Goal: Task Accomplishment & Management: Complete application form

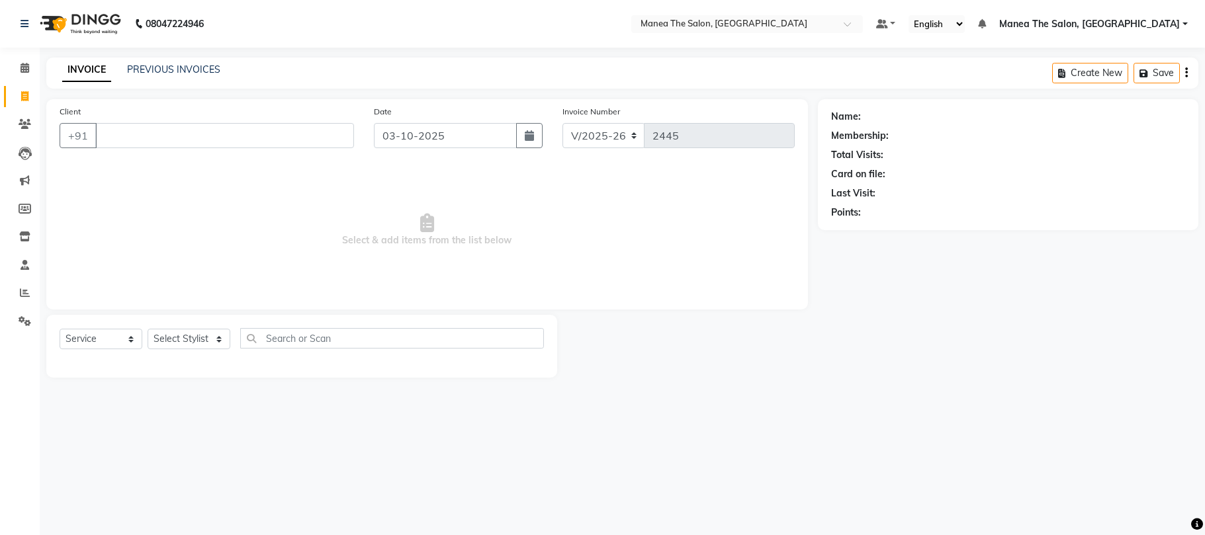
select select "7351"
select select "service"
click at [22, 287] on span at bounding box center [24, 293] width 23 height 15
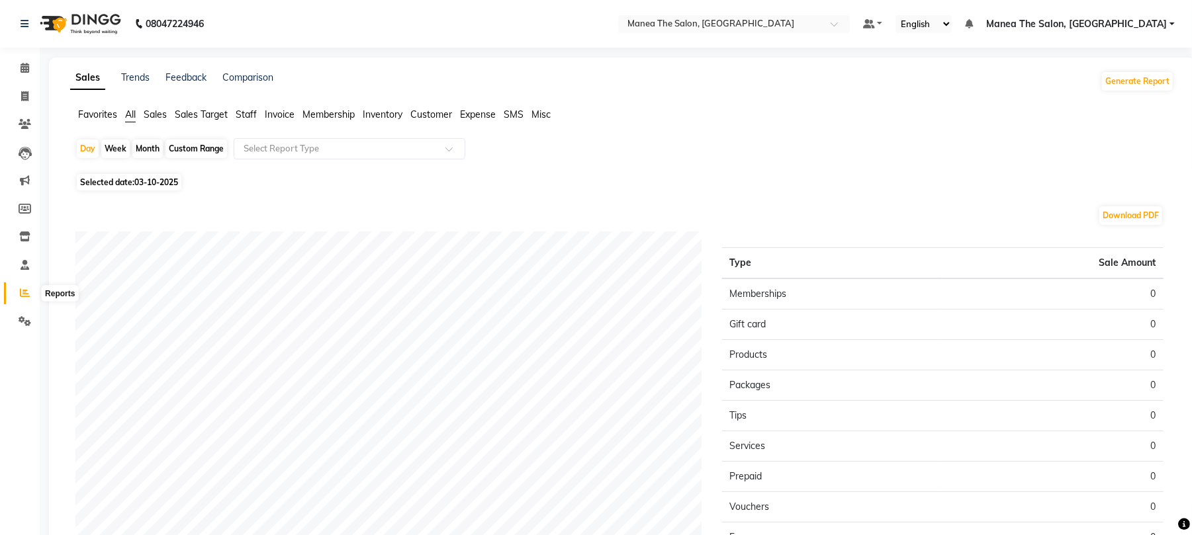
click at [17, 294] on span at bounding box center [24, 293] width 23 height 15
click at [152, 149] on div "Month" at bounding box center [147, 149] width 30 height 19
select select "10"
select select "2025"
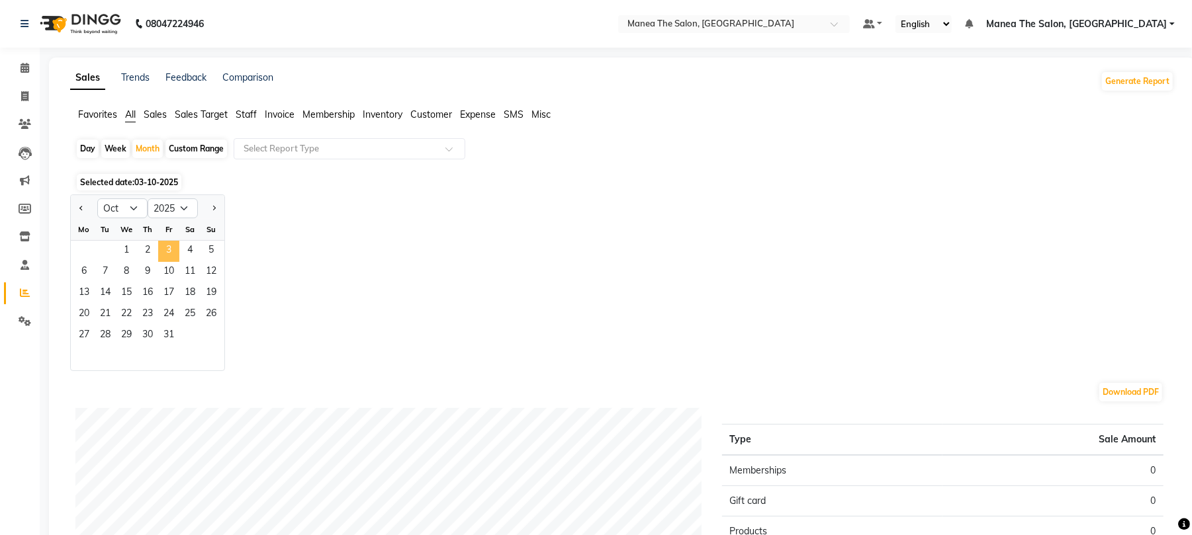
click at [176, 254] on span "3" at bounding box center [168, 251] width 21 height 21
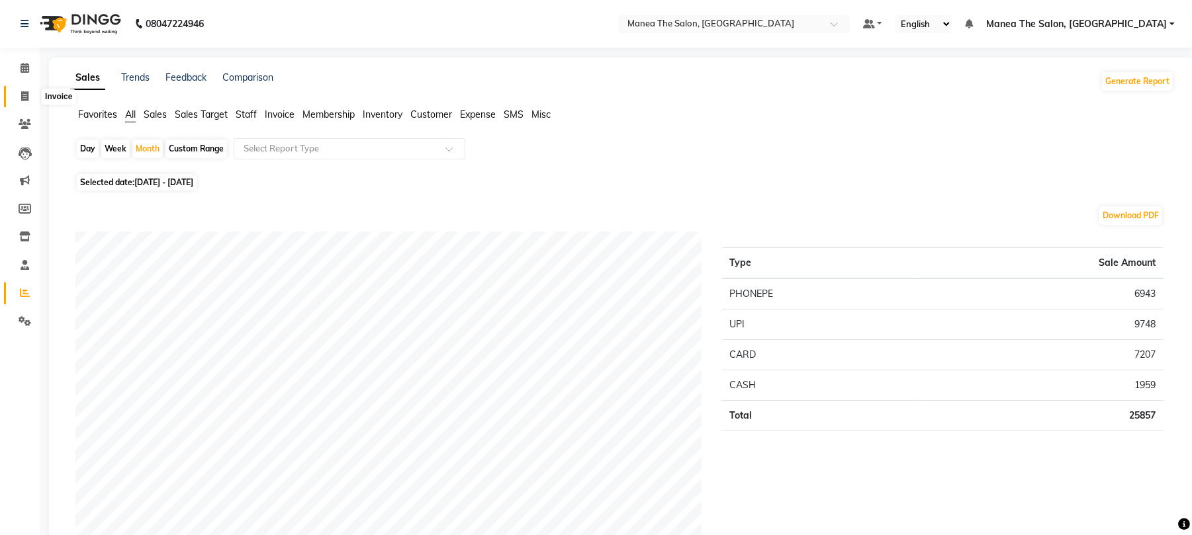
click at [25, 103] on span at bounding box center [24, 96] width 23 height 15
select select "service"
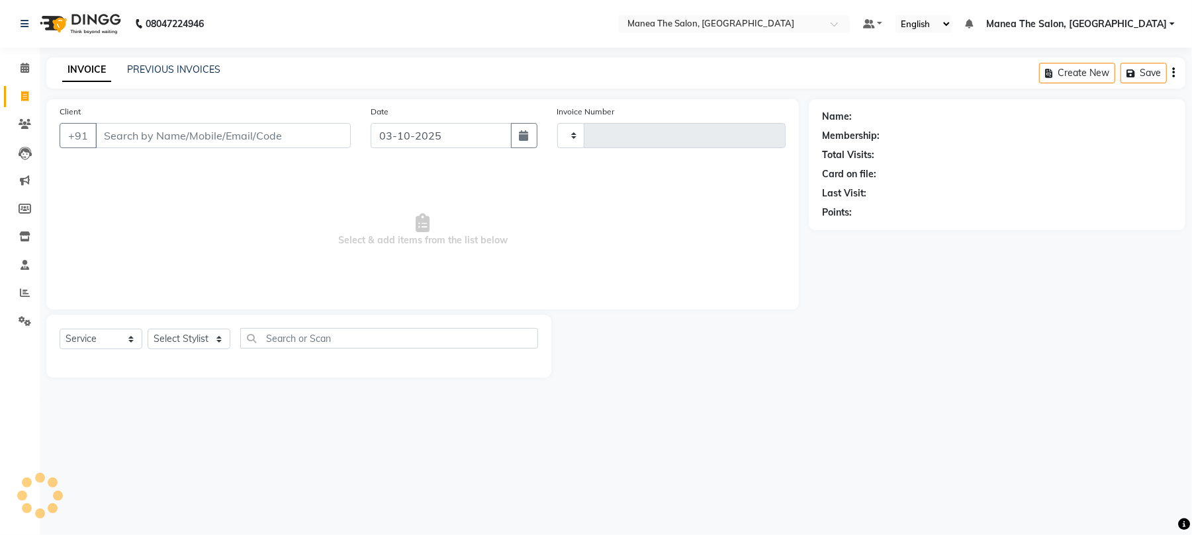
type input "2445"
select select "7351"
click at [161, 72] on link "PREVIOUS INVOICES" at bounding box center [173, 70] width 93 height 12
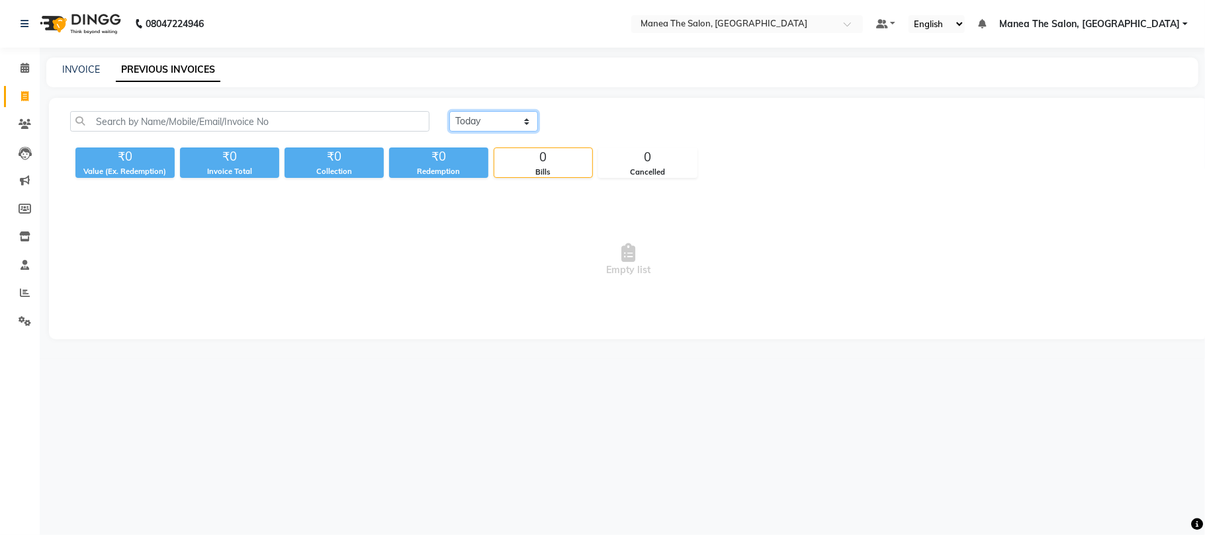
click at [514, 125] on select "[DATE] [DATE] Custom Range" at bounding box center [493, 121] width 89 height 21
select select "[DATE]"
click at [449, 111] on select "[DATE] [DATE] Custom Range" at bounding box center [493, 121] width 89 height 21
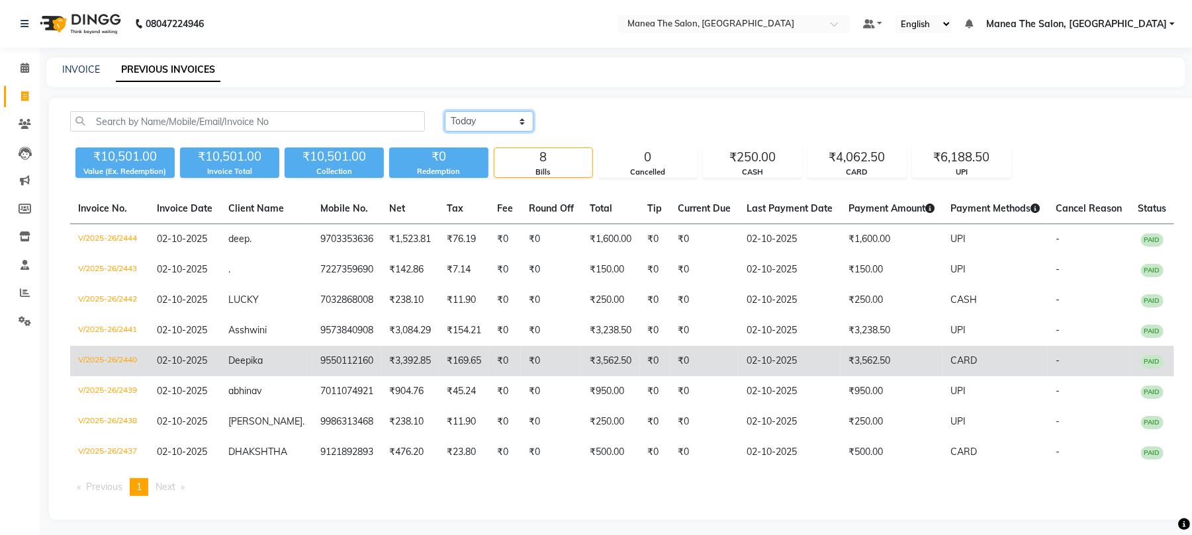
scroll to position [3, 0]
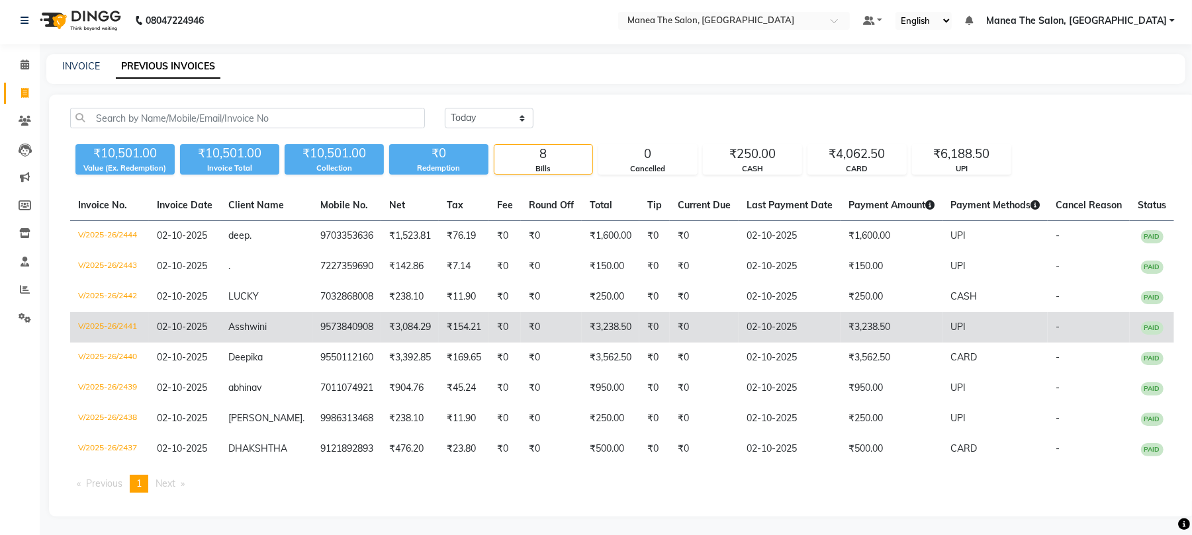
click at [858, 320] on td "₹3,238.50" at bounding box center [891, 327] width 102 height 30
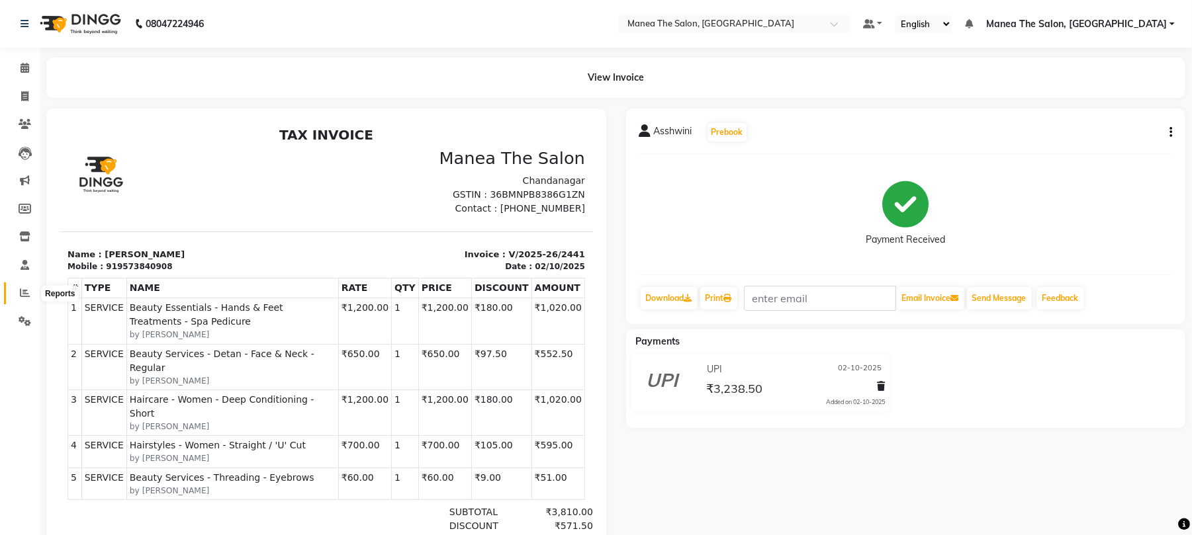
click at [32, 297] on span at bounding box center [24, 293] width 23 height 15
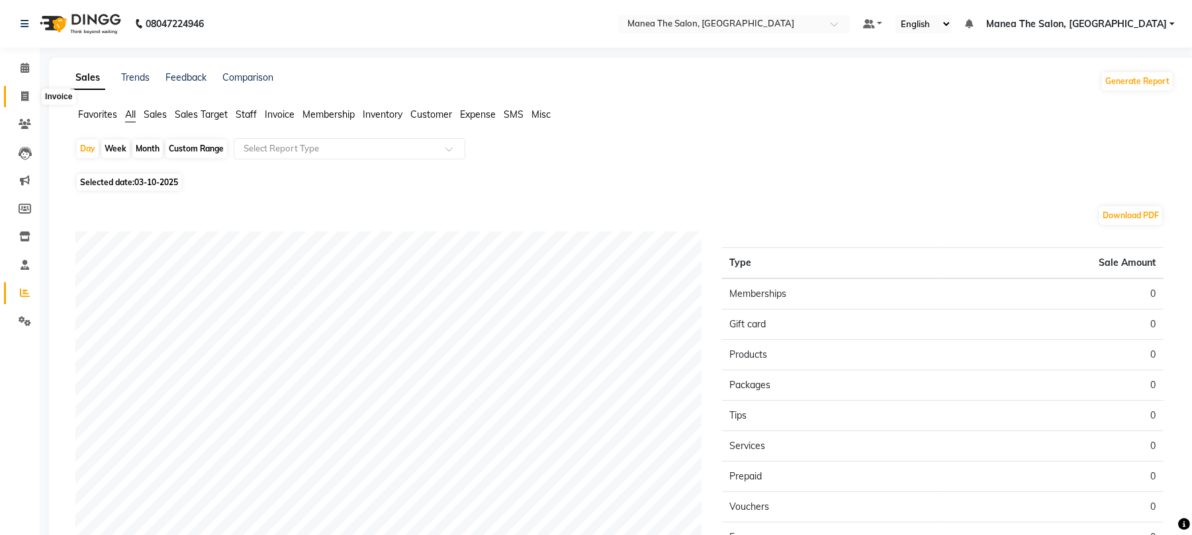
drag, startPoint x: 24, startPoint y: 91, endPoint x: 75, endPoint y: 93, distance: 51.0
click at [25, 91] on icon at bounding box center [24, 96] width 7 height 10
select select "service"
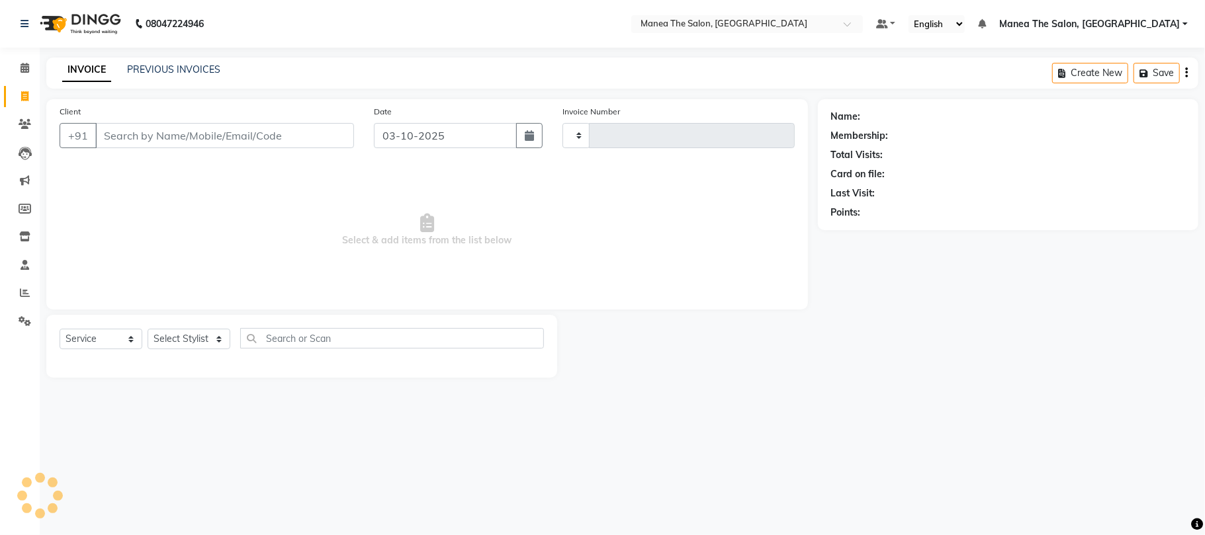
type input "2445"
select select "7351"
click at [146, 69] on link "PREVIOUS INVOICES" at bounding box center [173, 70] width 93 height 12
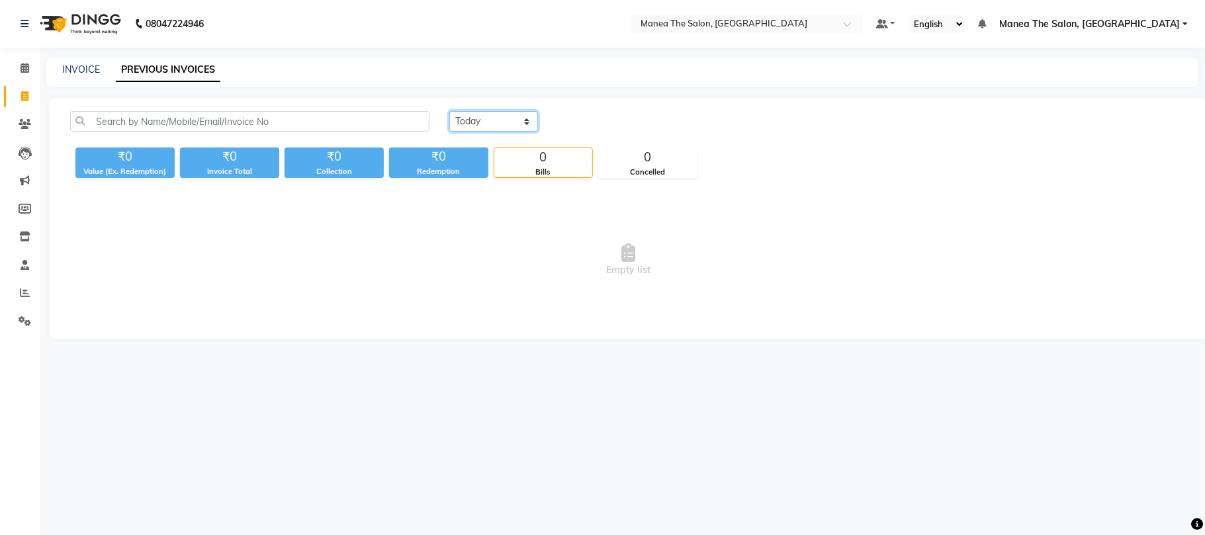
click at [485, 127] on select "[DATE] [DATE] Custom Range" at bounding box center [493, 121] width 89 height 21
select select "[DATE]"
click at [449, 111] on select "[DATE] [DATE] Custom Range" at bounding box center [493, 121] width 89 height 21
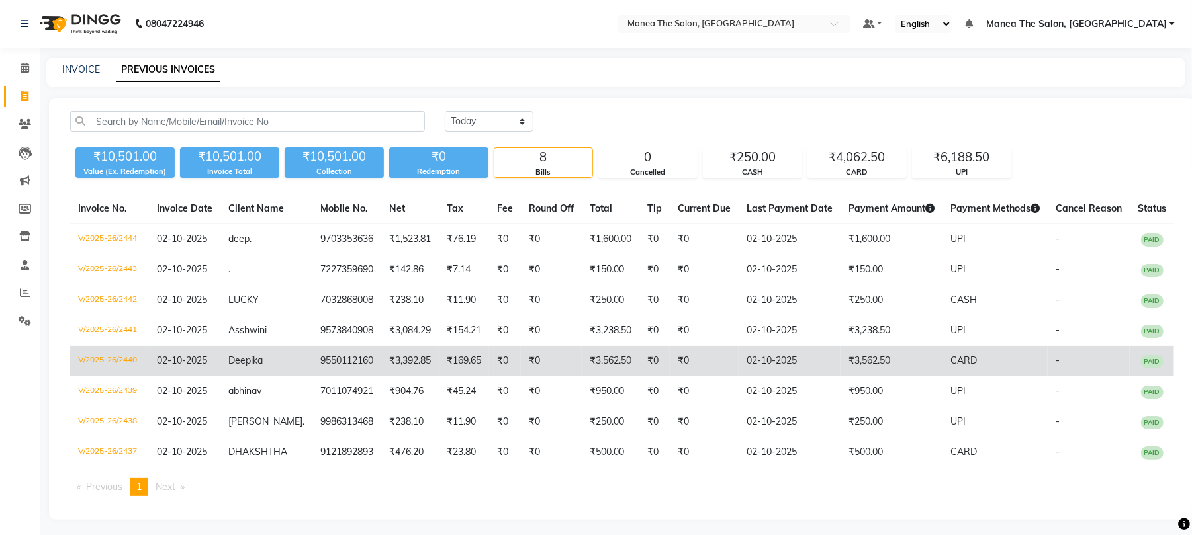
click at [712, 360] on td "₹0" at bounding box center [704, 361] width 69 height 30
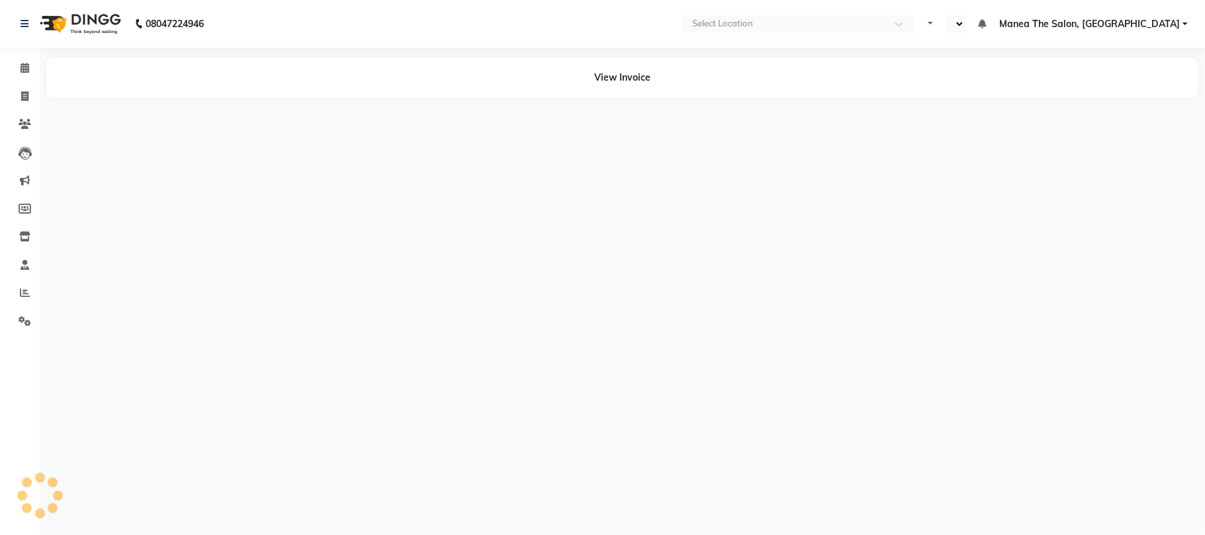
select select "en"
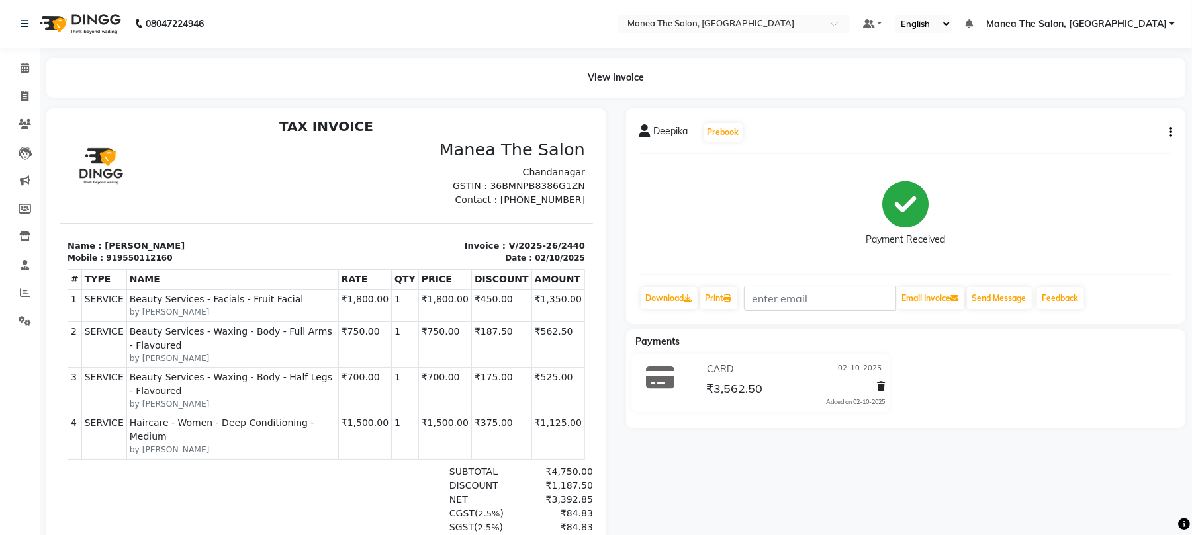
scroll to position [11, 0]
click at [21, 101] on icon at bounding box center [24, 96] width 7 height 10
select select "service"
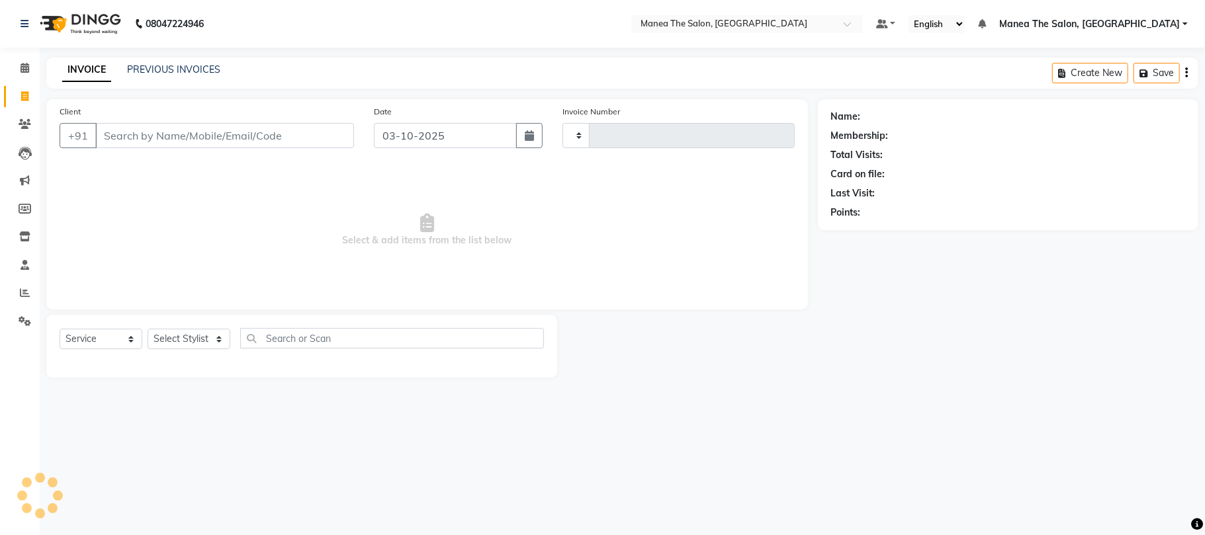
type input "2445"
select select "7351"
click at [168, 70] on link "PREVIOUS INVOICES" at bounding box center [173, 70] width 93 height 12
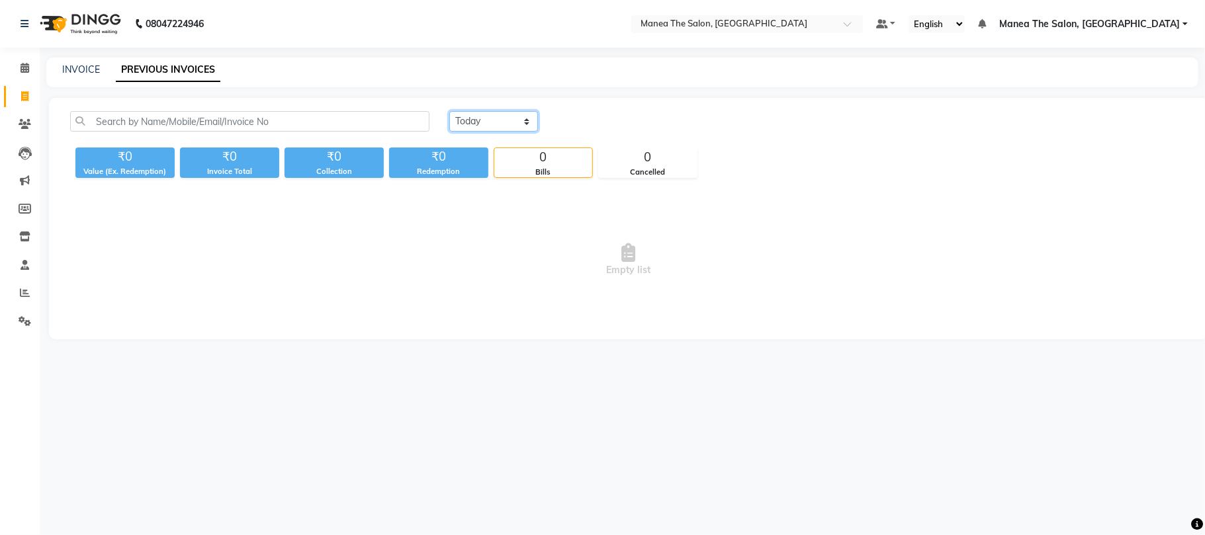
click at [509, 123] on select "[DATE] [DATE] Custom Range" at bounding box center [493, 121] width 89 height 21
select select "[DATE]"
click at [449, 111] on select "[DATE] [DATE] Custom Range" at bounding box center [493, 121] width 89 height 21
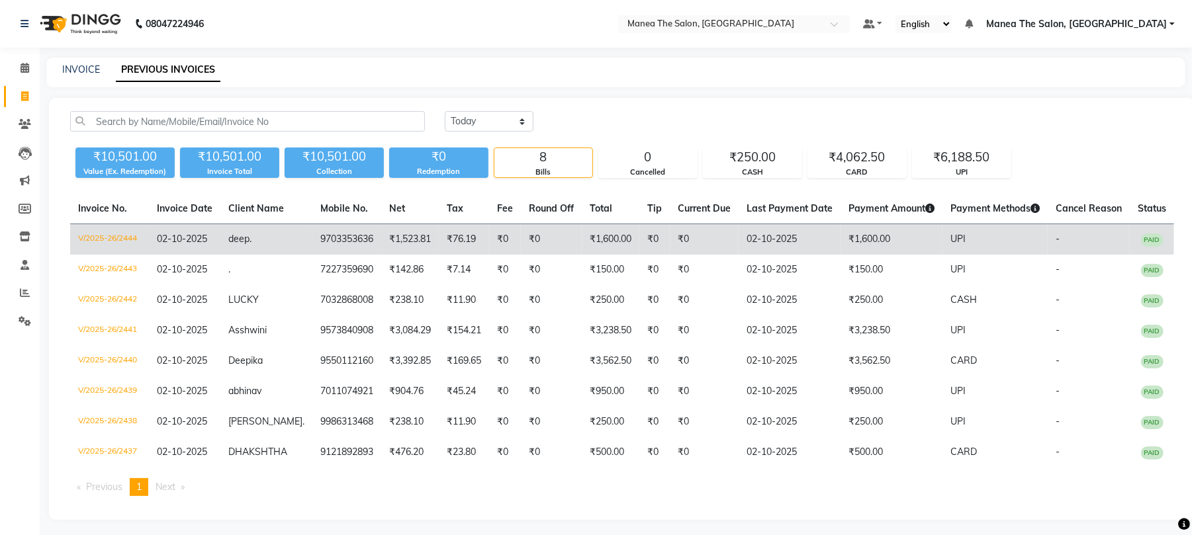
click at [739, 228] on td "02-10-2025" at bounding box center [789, 239] width 102 height 31
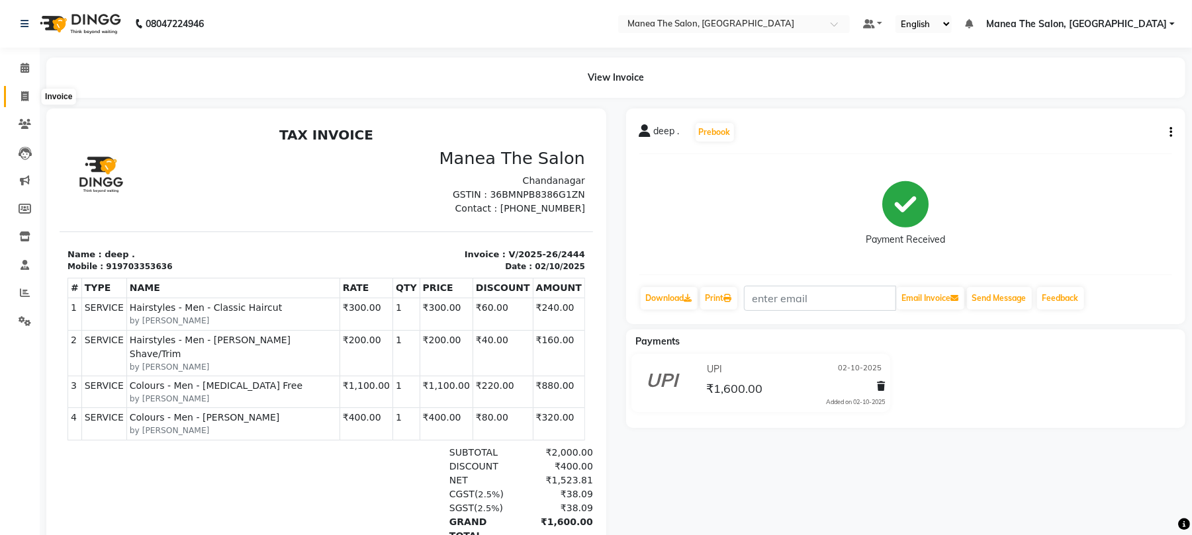
click at [28, 95] on icon at bounding box center [24, 96] width 7 height 10
select select "service"
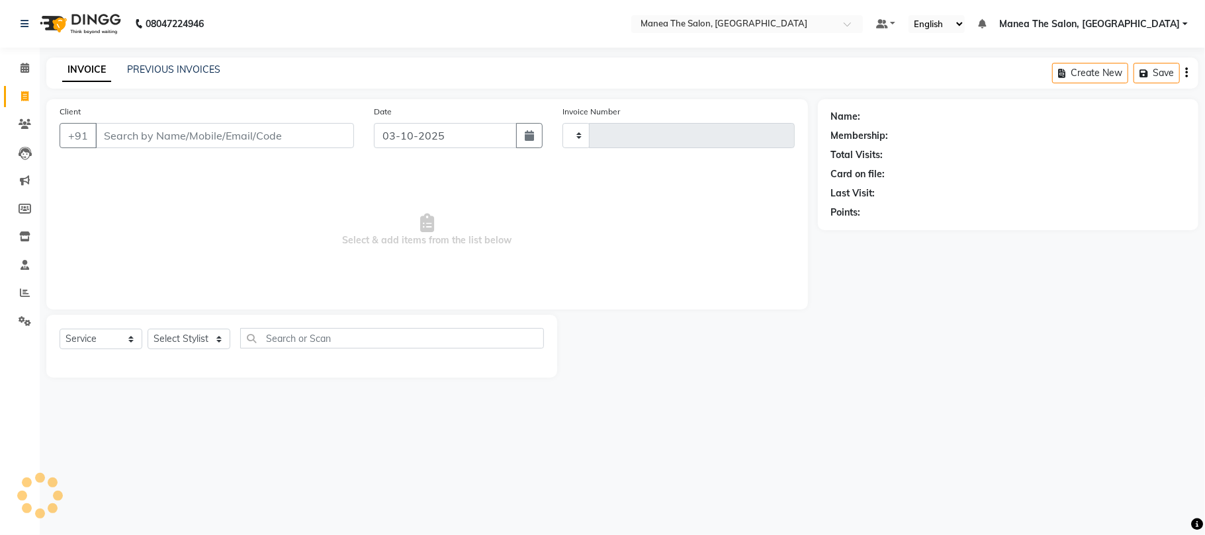
type input "2445"
select select "7351"
click at [16, 294] on span at bounding box center [24, 293] width 23 height 15
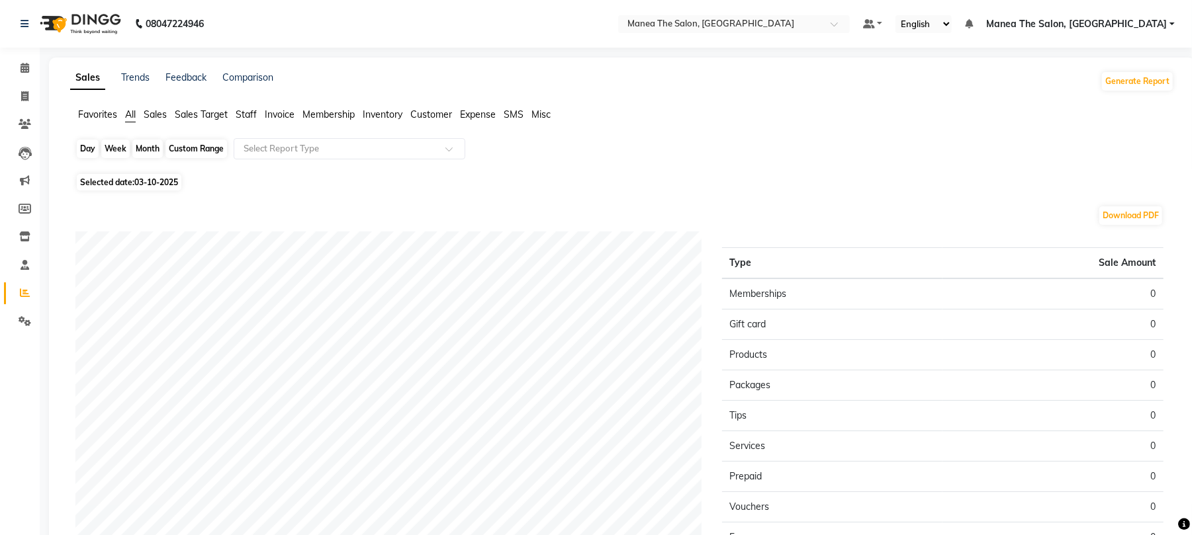
click at [91, 152] on div "Day" at bounding box center [88, 149] width 22 height 19
select select "10"
select select "2025"
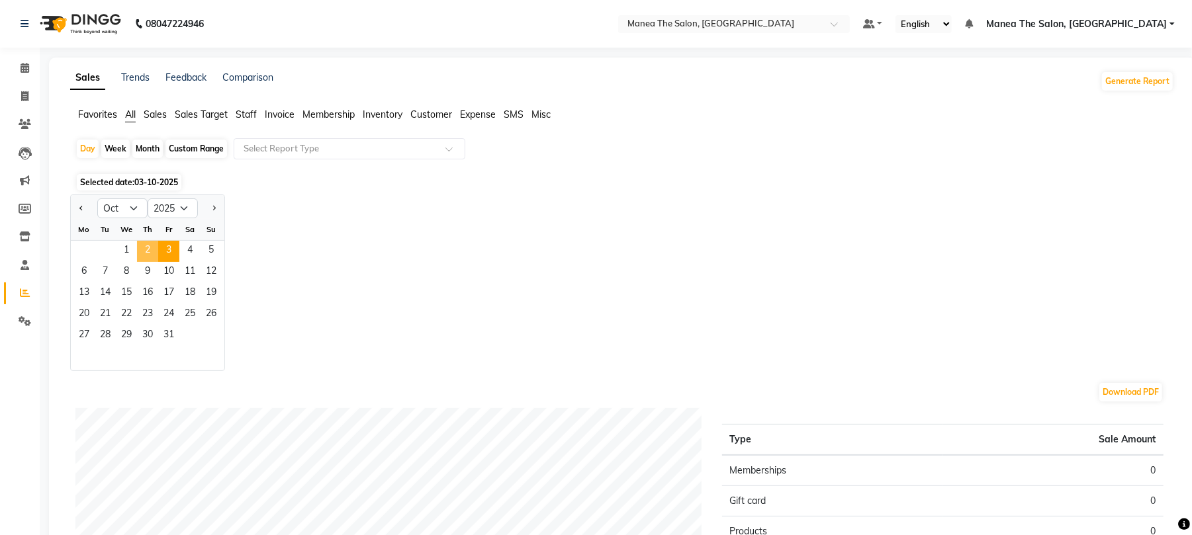
click at [139, 242] on span "2" at bounding box center [147, 251] width 21 height 21
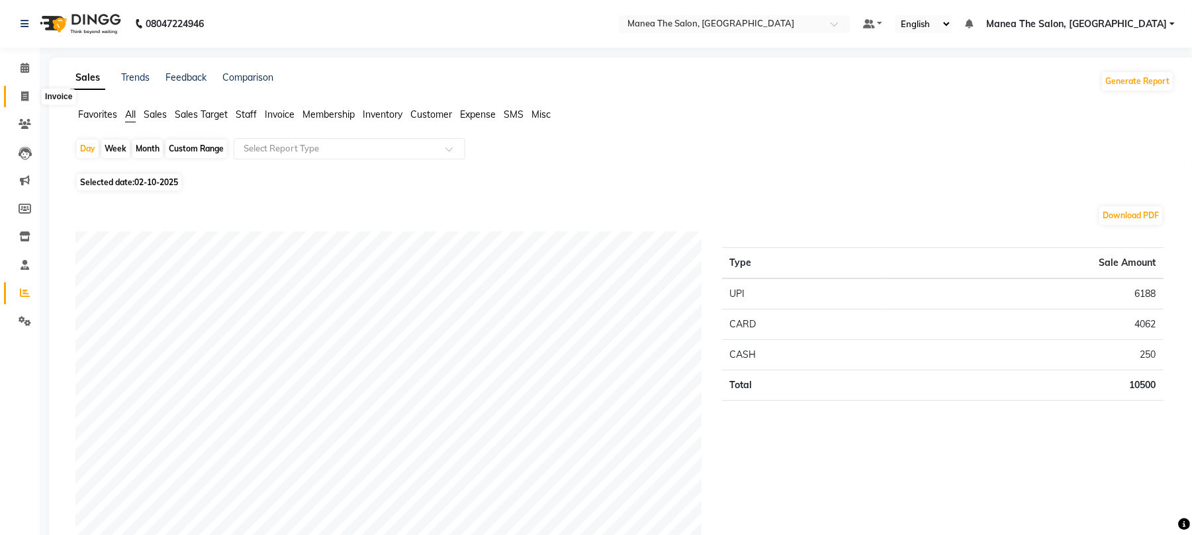
click at [13, 95] on span at bounding box center [24, 96] width 23 height 15
select select "7351"
select select "service"
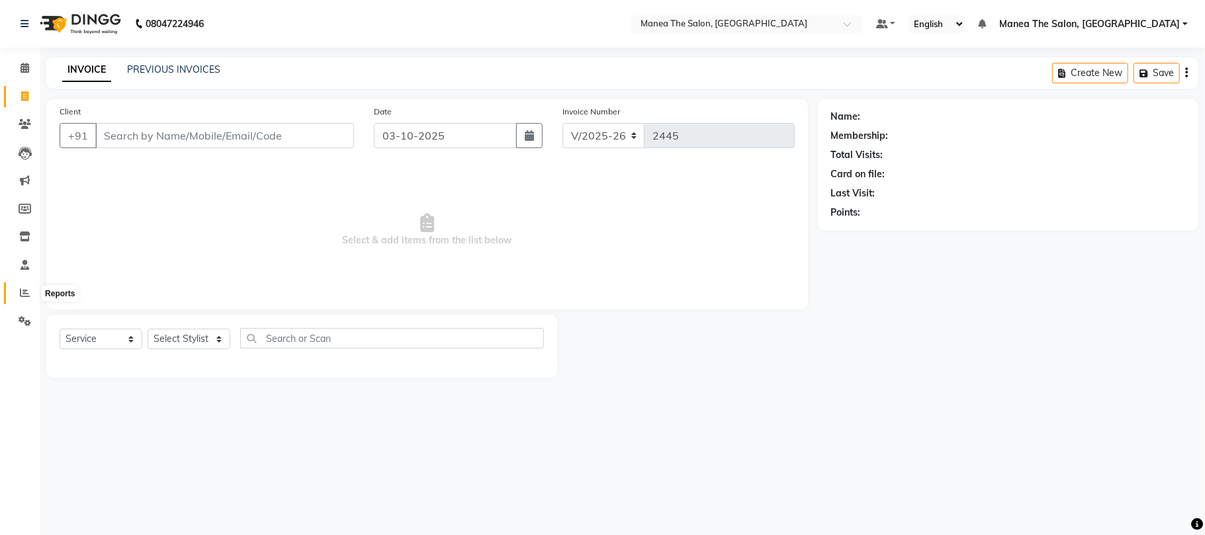
click at [28, 297] on icon at bounding box center [25, 293] width 10 height 10
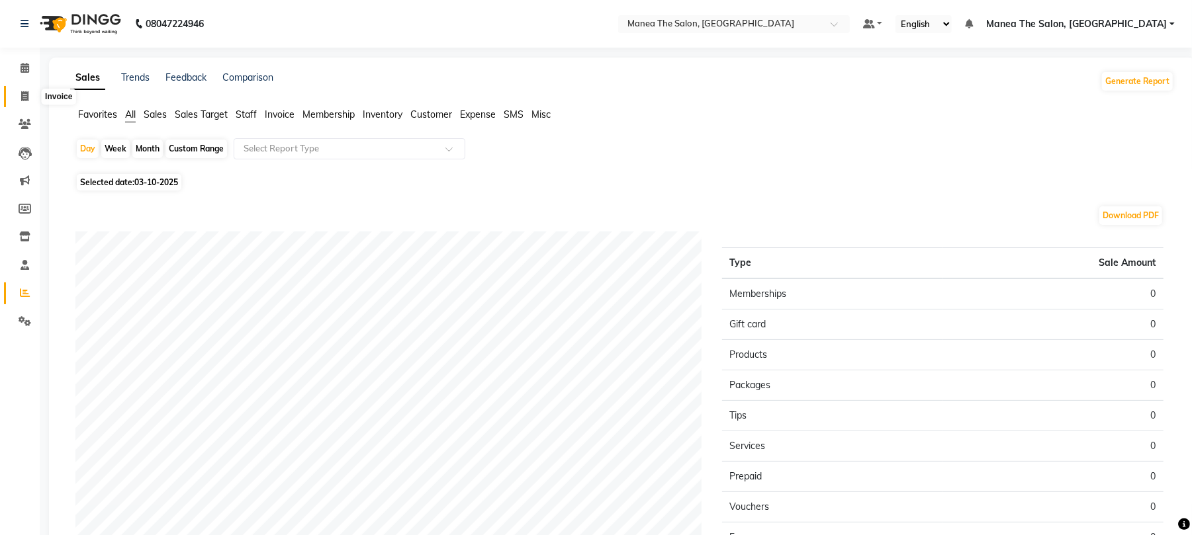
click at [19, 93] on span at bounding box center [24, 96] width 23 height 15
select select "7351"
select select "service"
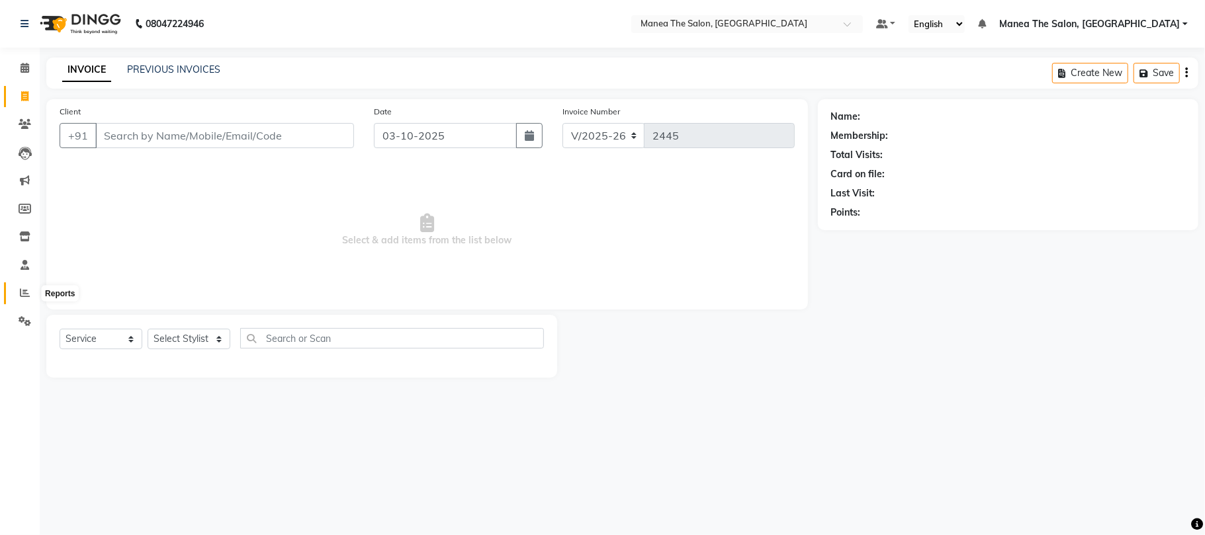
click at [26, 295] on icon at bounding box center [25, 293] width 10 height 10
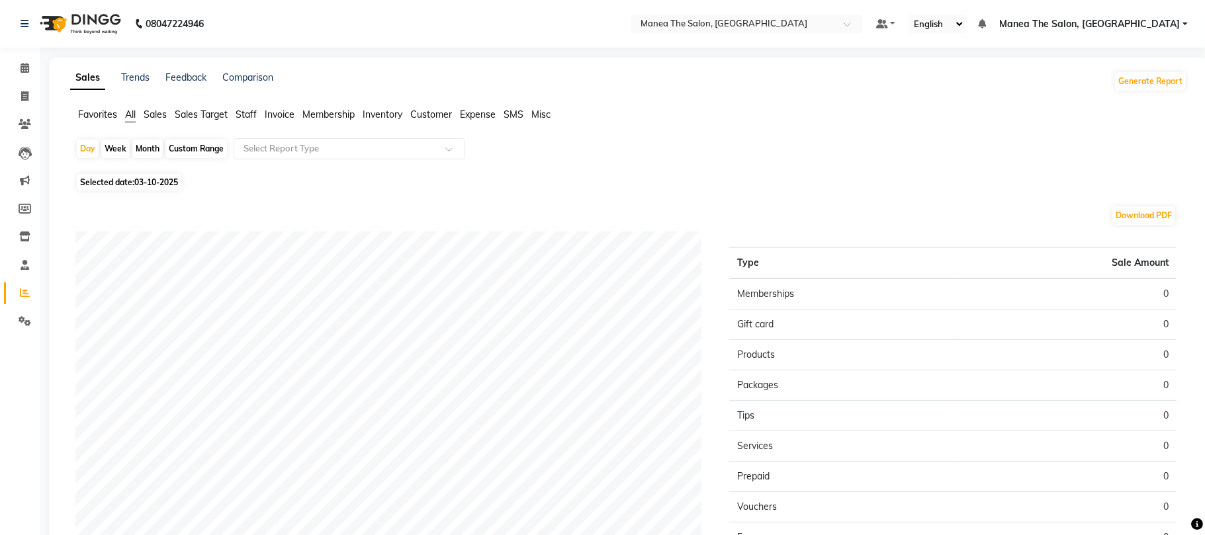
click at [149, 146] on div "Month" at bounding box center [147, 149] width 30 height 19
select select "10"
select select "2025"
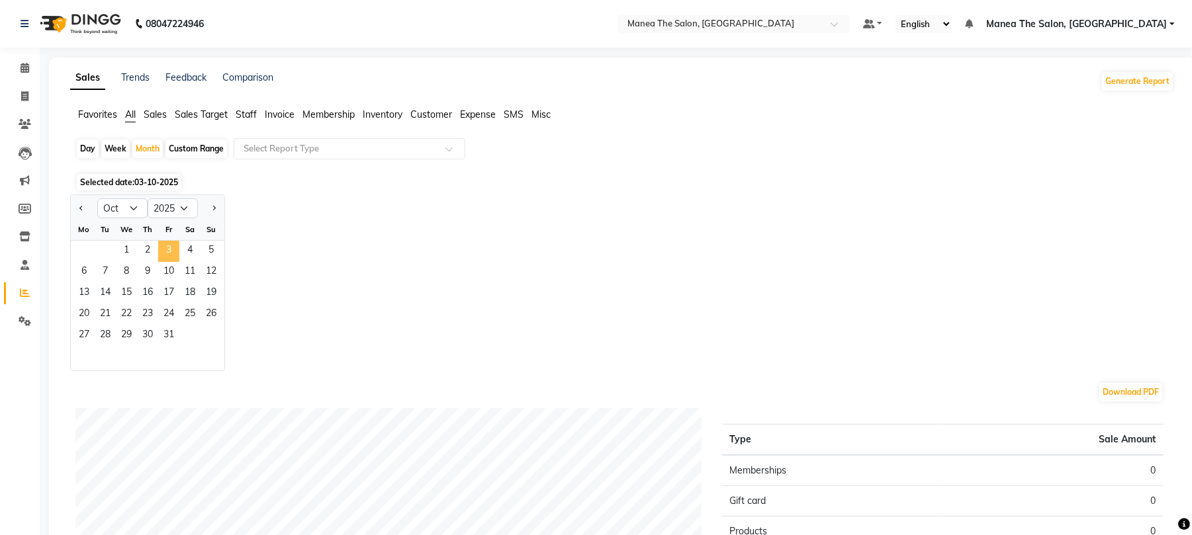
click at [169, 251] on span "3" at bounding box center [168, 251] width 21 height 21
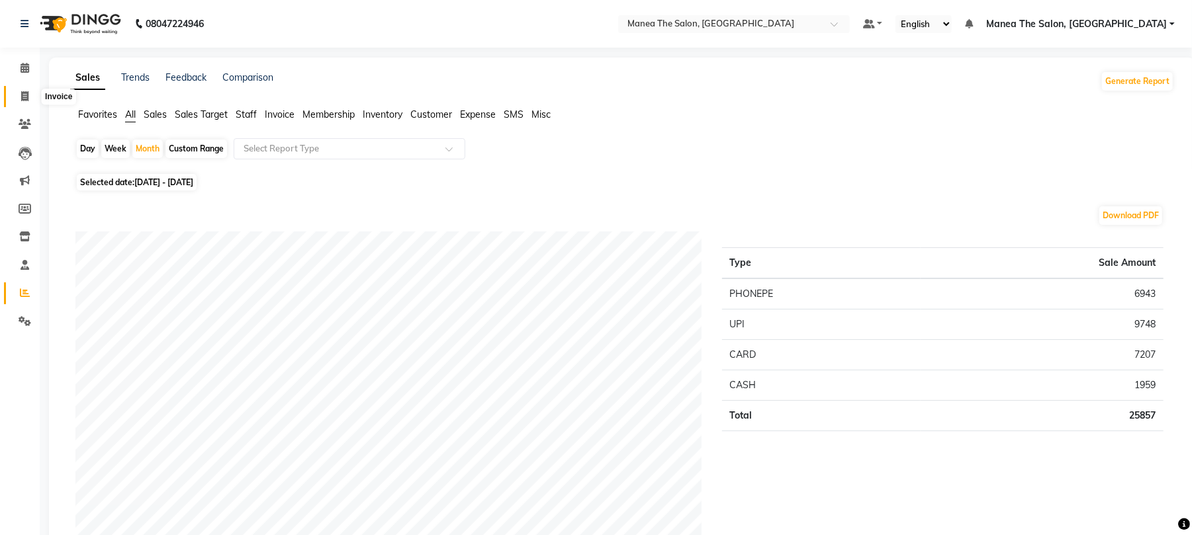
click at [19, 93] on span at bounding box center [24, 96] width 23 height 15
select select "service"
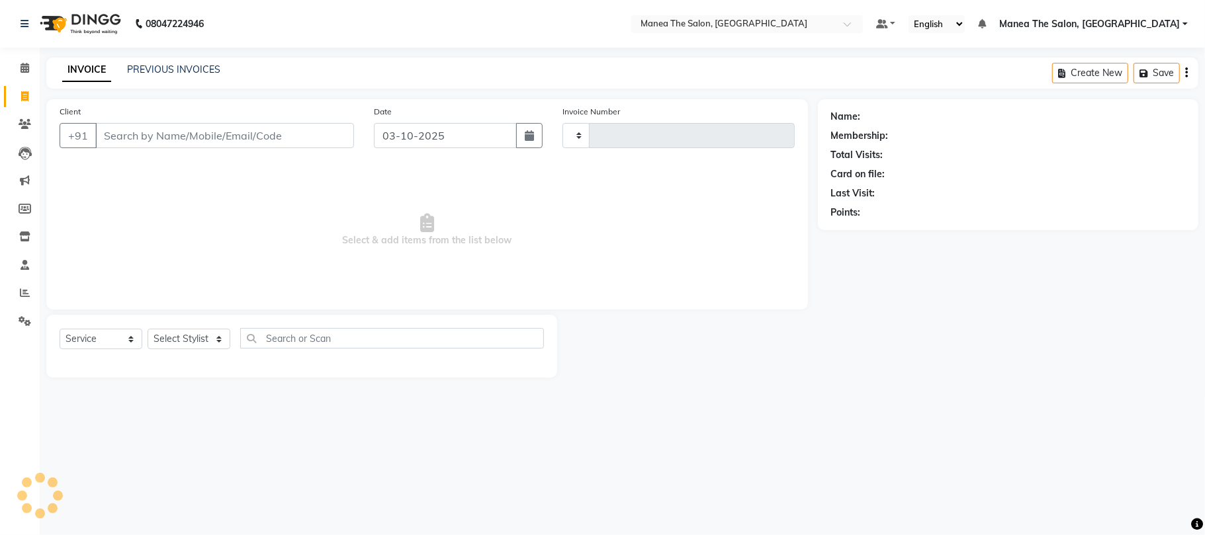
type input "2445"
select select "7351"
click at [207, 331] on select "Select Stylist Aman Azeem Divya Lakshmi Prasad Renuka shireesha Sulthana" at bounding box center [189, 339] width 83 height 21
select select "63586"
click at [148, 329] on select "Select Stylist Aman Azeem Divya Lakshmi Prasad Renuka shireesha Sulthana" at bounding box center [189, 339] width 83 height 21
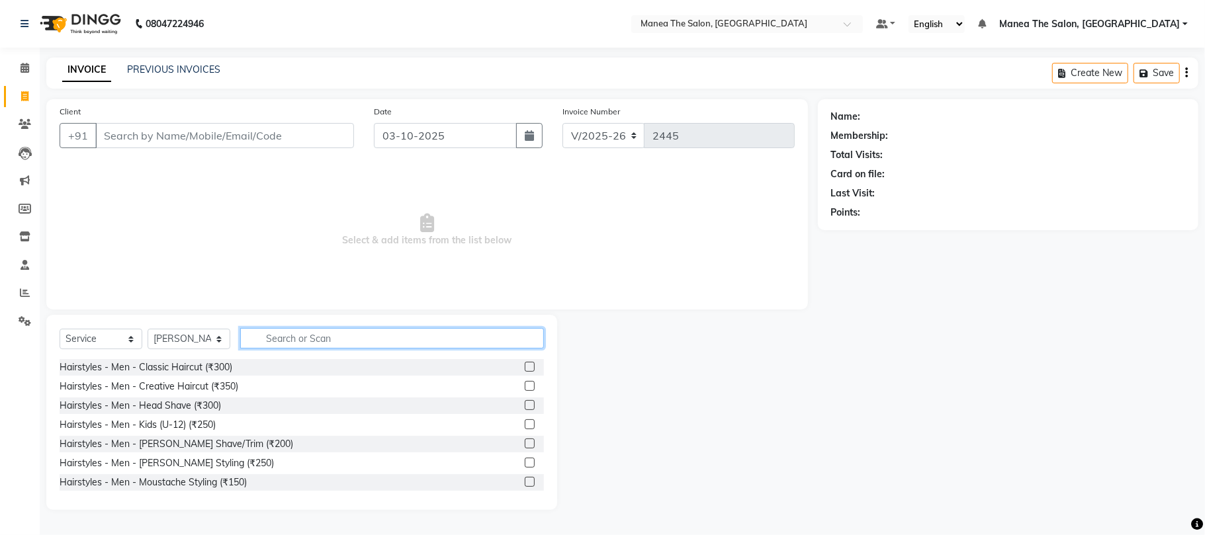
click at [282, 334] on input "text" at bounding box center [392, 338] width 304 height 21
click at [525, 366] on label at bounding box center [530, 367] width 10 height 10
click at [525, 366] on input "checkbox" at bounding box center [529, 367] width 9 height 9
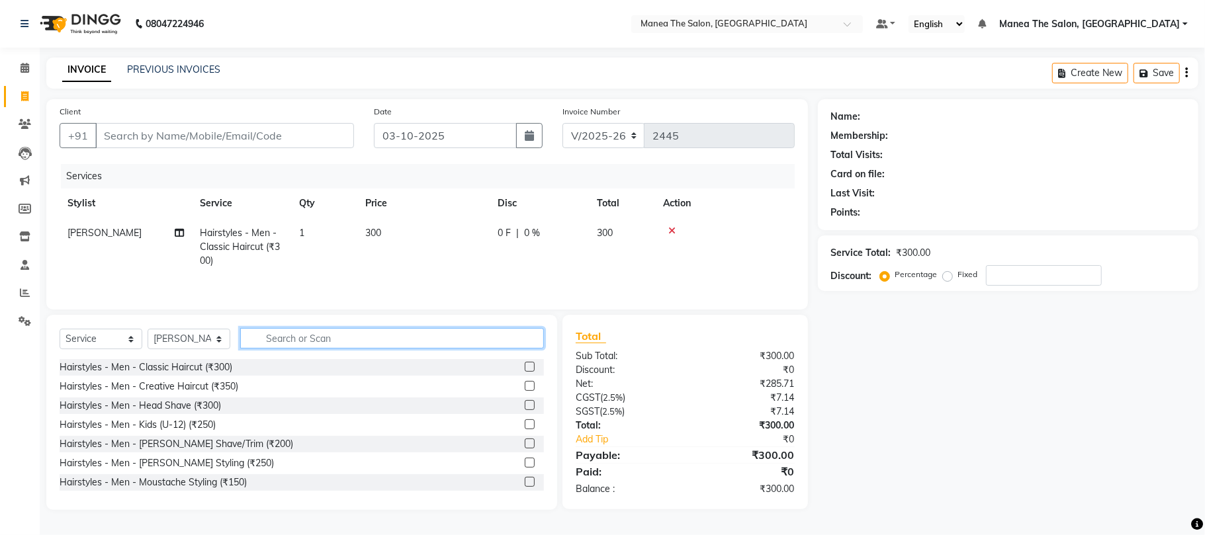
checkbox input "false"
drag, startPoint x: 498, startPoint y: 350, endPoint x: 499, endPoint y: 342, distance: 8.0
click at [498, 345] on input "text" at bounding box center [392, 338] width 304 height 21
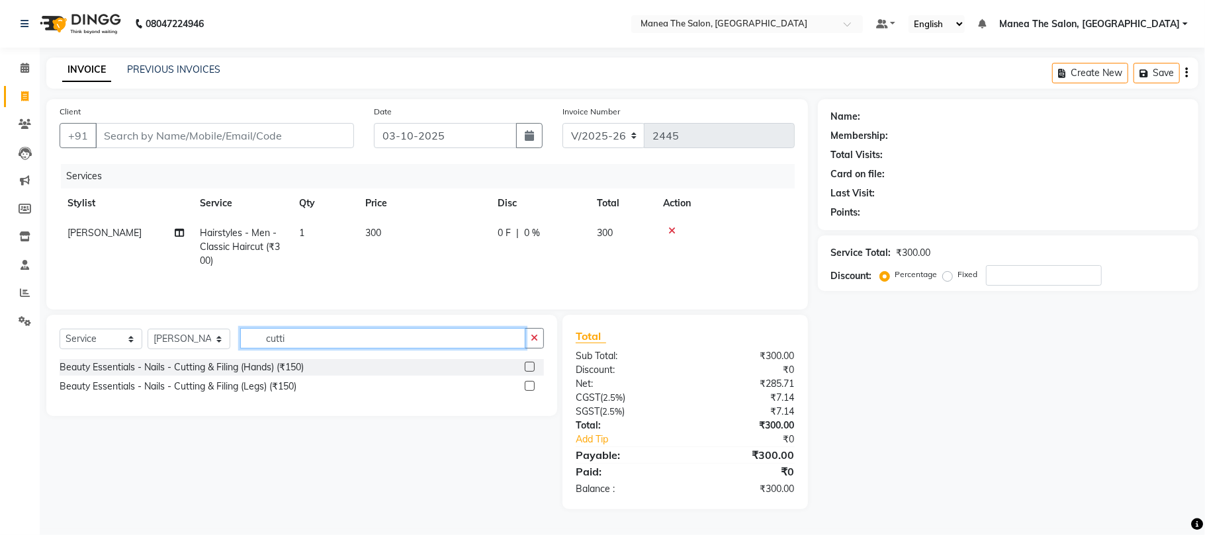
type input "cutti"
click at [533, 372] on label at bounding box center [530, 367] width 10 height 10
click at [533, 372] on input "checkbox" at bounding box center [529, 367] width 9 height 9
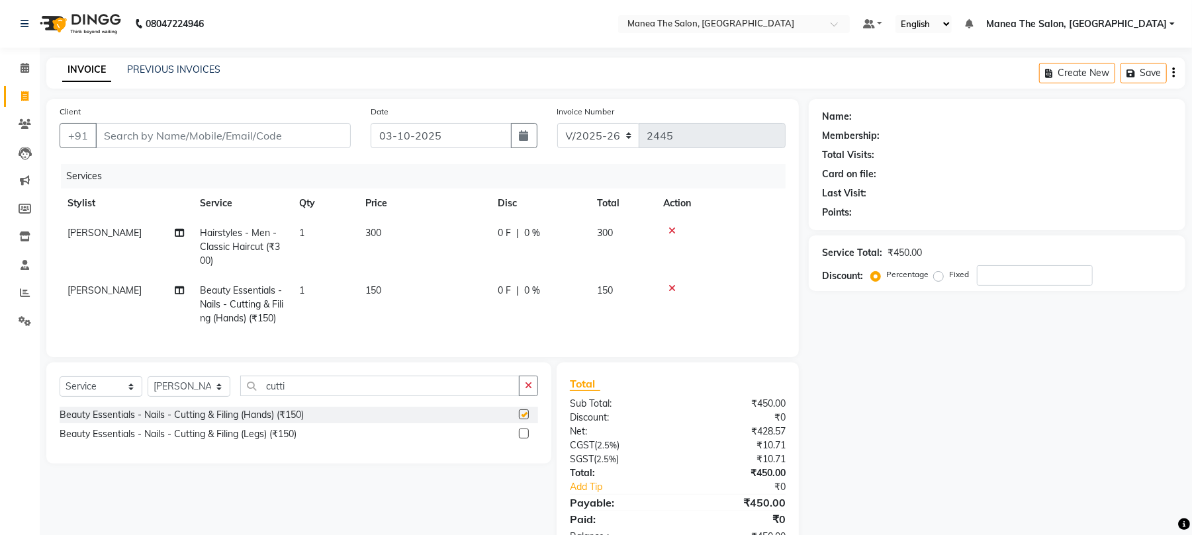
checkbox input "false"
click at [96, 144] on button "+91" at bounding box center [78, 135] width 37 height 25
click at [122, 138] on input "Client" at bounding box center [222, 135] width 255 height 25
click at [120, 140] on input "Client" at bounding box center [222, 135] width 255 height 25
click at [122, 128] on input "Client" at bounding box center [222, 135] width 255 height 25
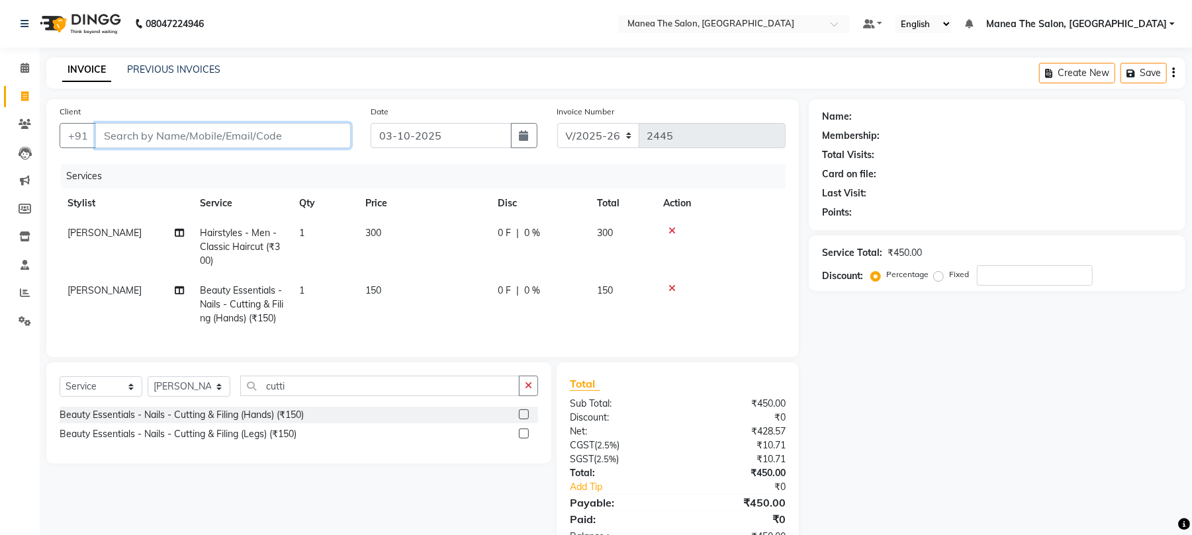
click at [114, 136] on input "Client" at bounding box center [222, 135] width 255 height 25
type input "9"
type input "0"
click at [159, 134] on input "944419" at bounding box center [189, 135] width 188 height 25
click at [155, 133] on input "944419" at bounding box center [189, 135] width 188 height 25
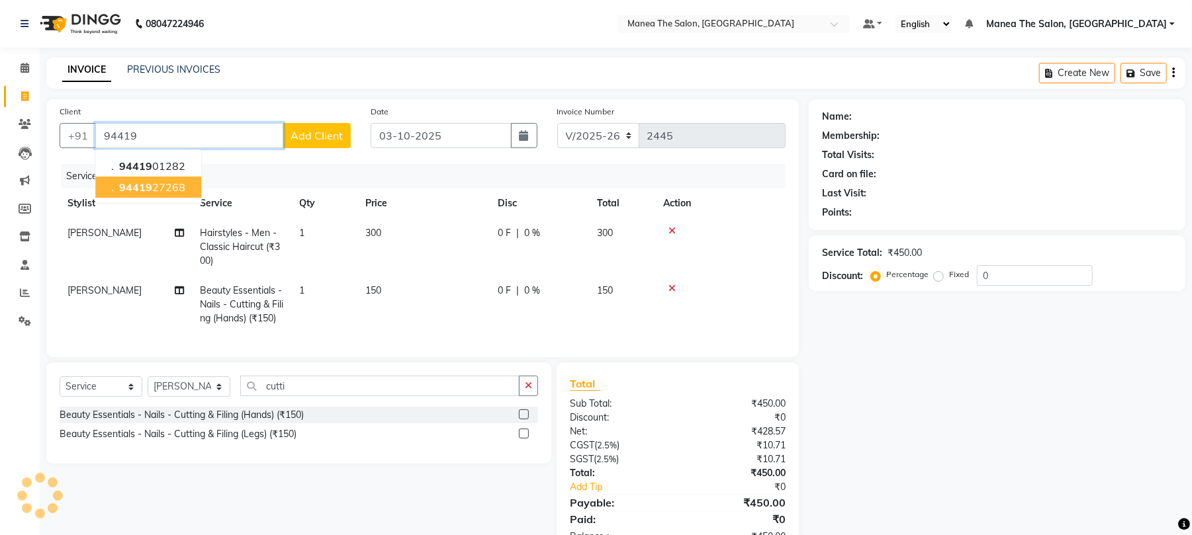
click at [149, 186] on span "94419" at bounding box center [135, 187] width 33 height 13
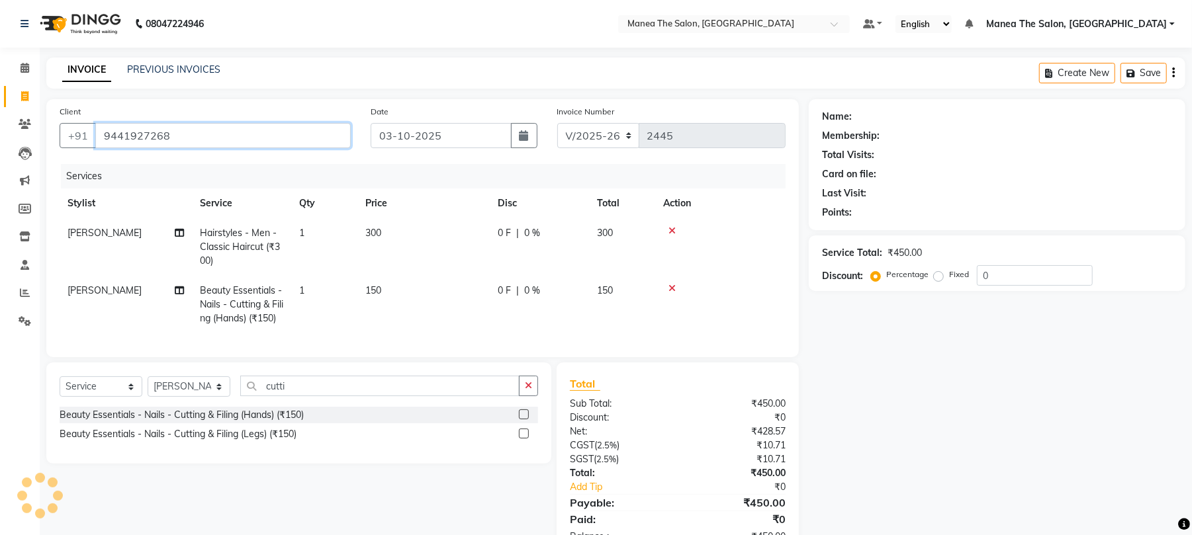
type input "9441927268"
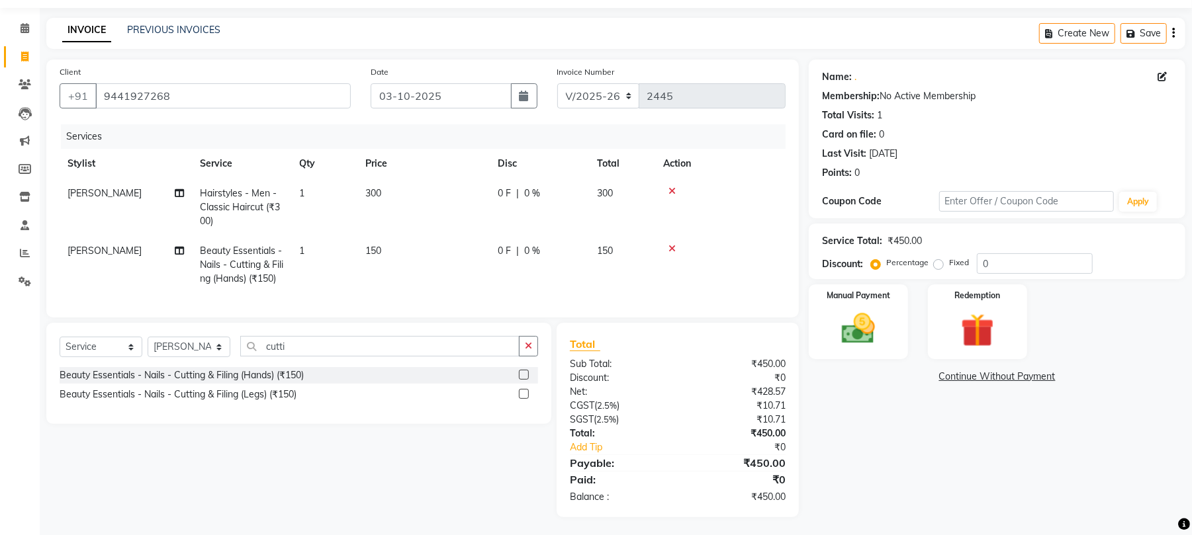
scroll to position [56, 0]
click at [995, 251] on input "0" at bounding box center [1035, 261] width 116 height 21
click at [842, 313] on img at bounding box center [858, 327] width 57 height 40
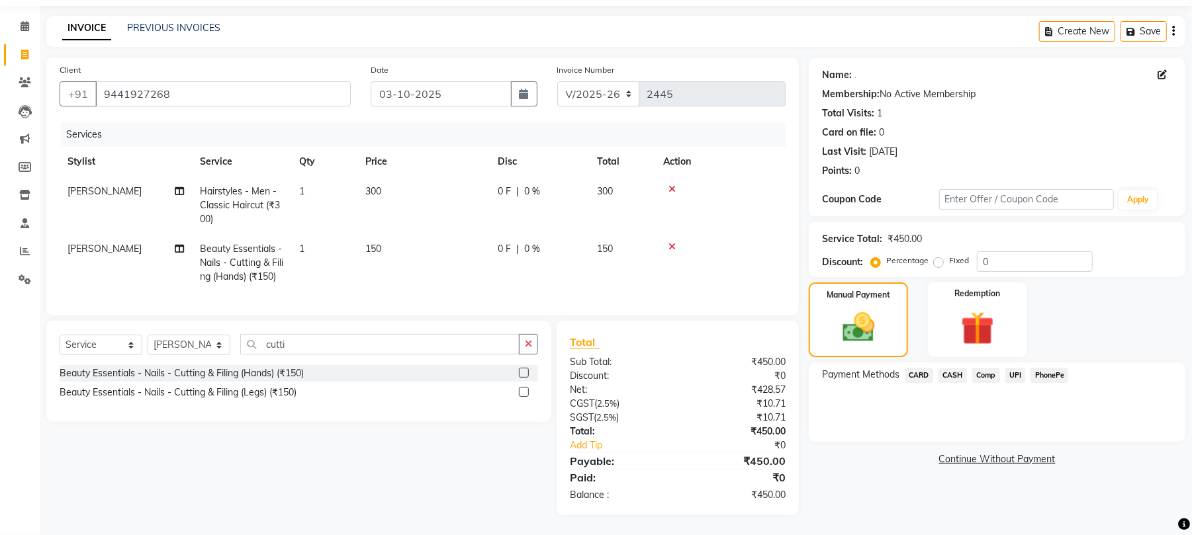
click at [922, 368] on span "CARD" at bounding box center [919, 375] width 28 height 15
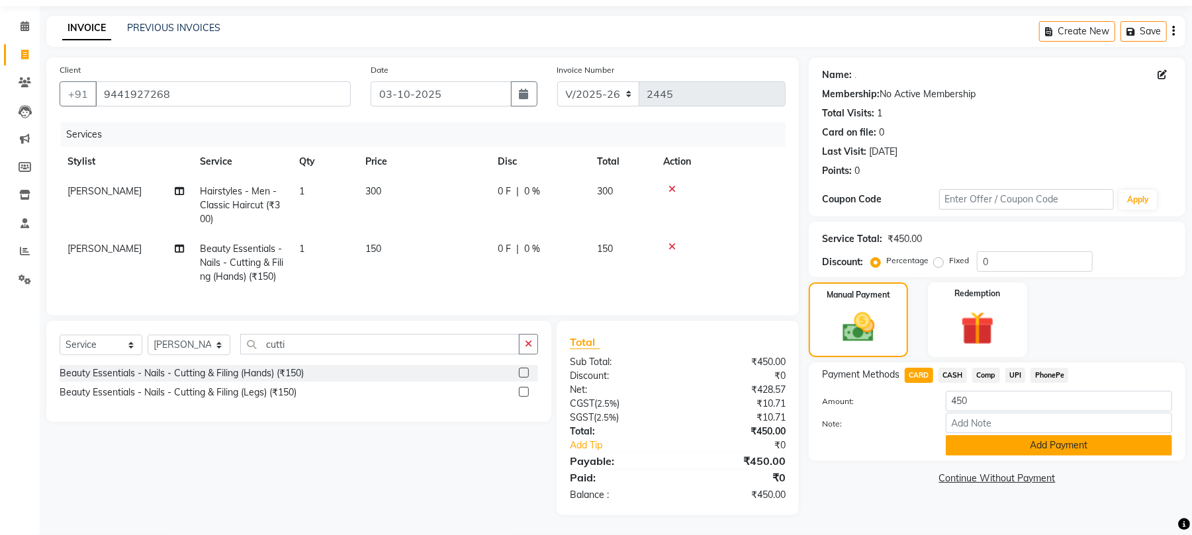
click at [997, 435] on button "Add Payment" at bounding box center [1059, 445] width 226 height 21
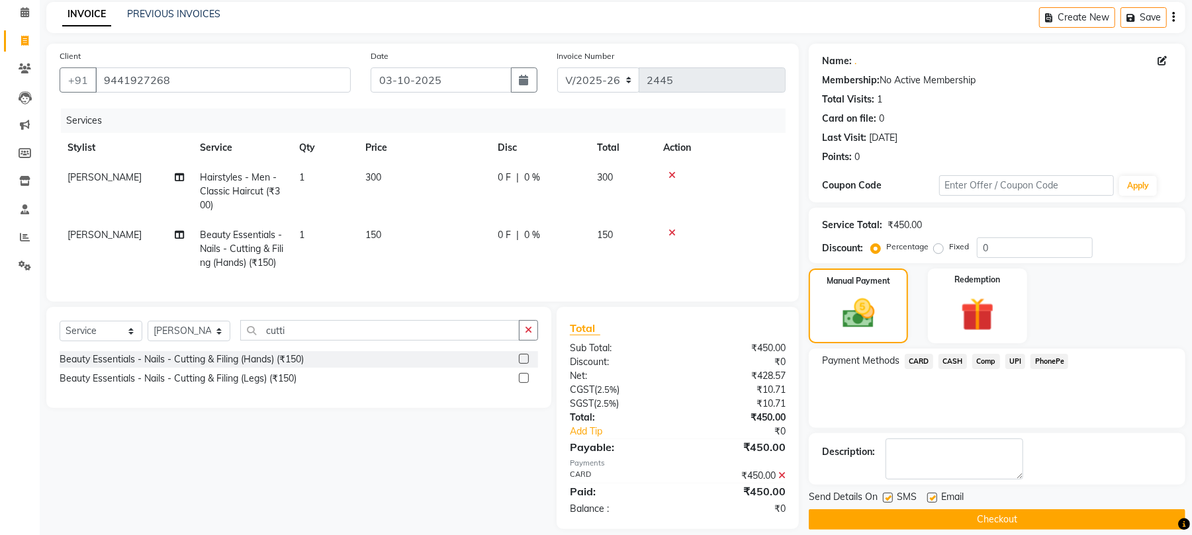
click at [889, 517] on button "Checkout" at bounding box center [997, 520] width 377 height 21
